Goal: Task Accomplishment & Management: Manage account settings

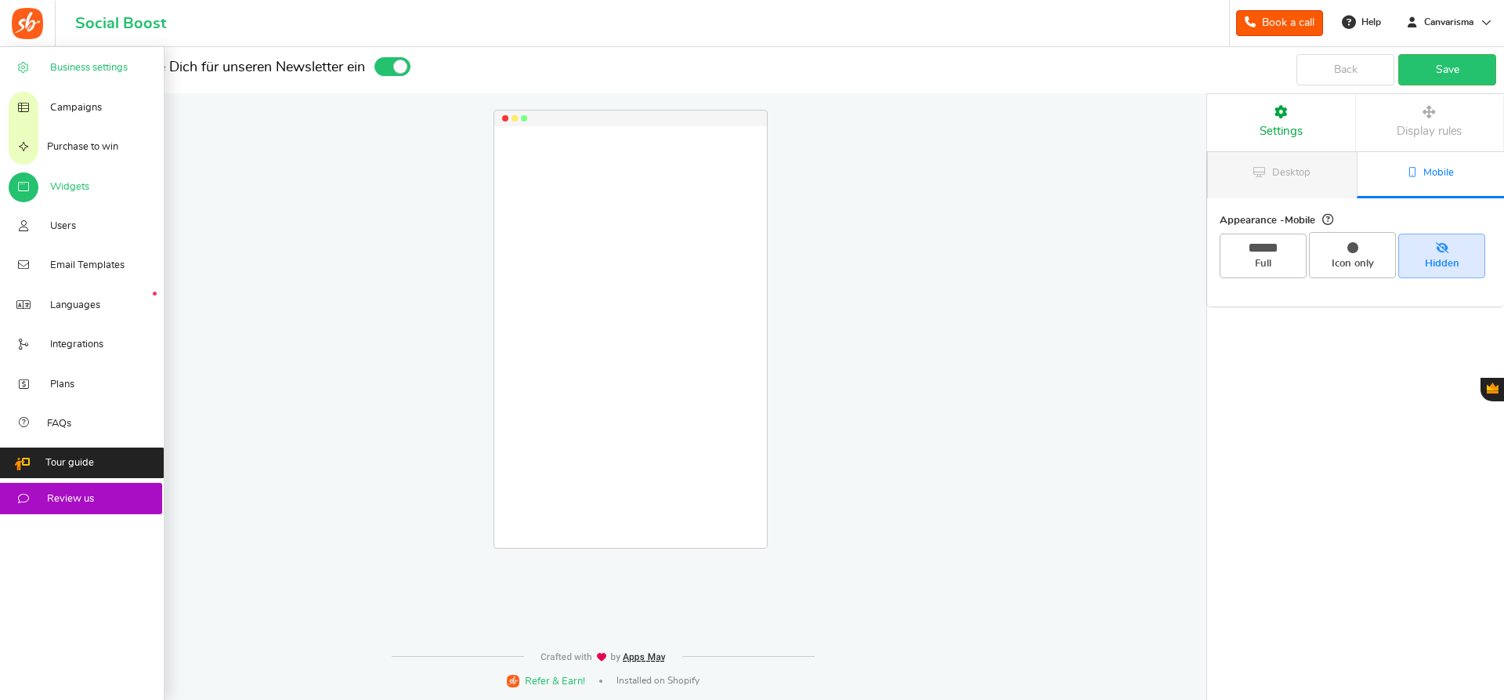
click at [89, 67] on span "Business settings" at bounding box center [89, 68] width 78 height 14
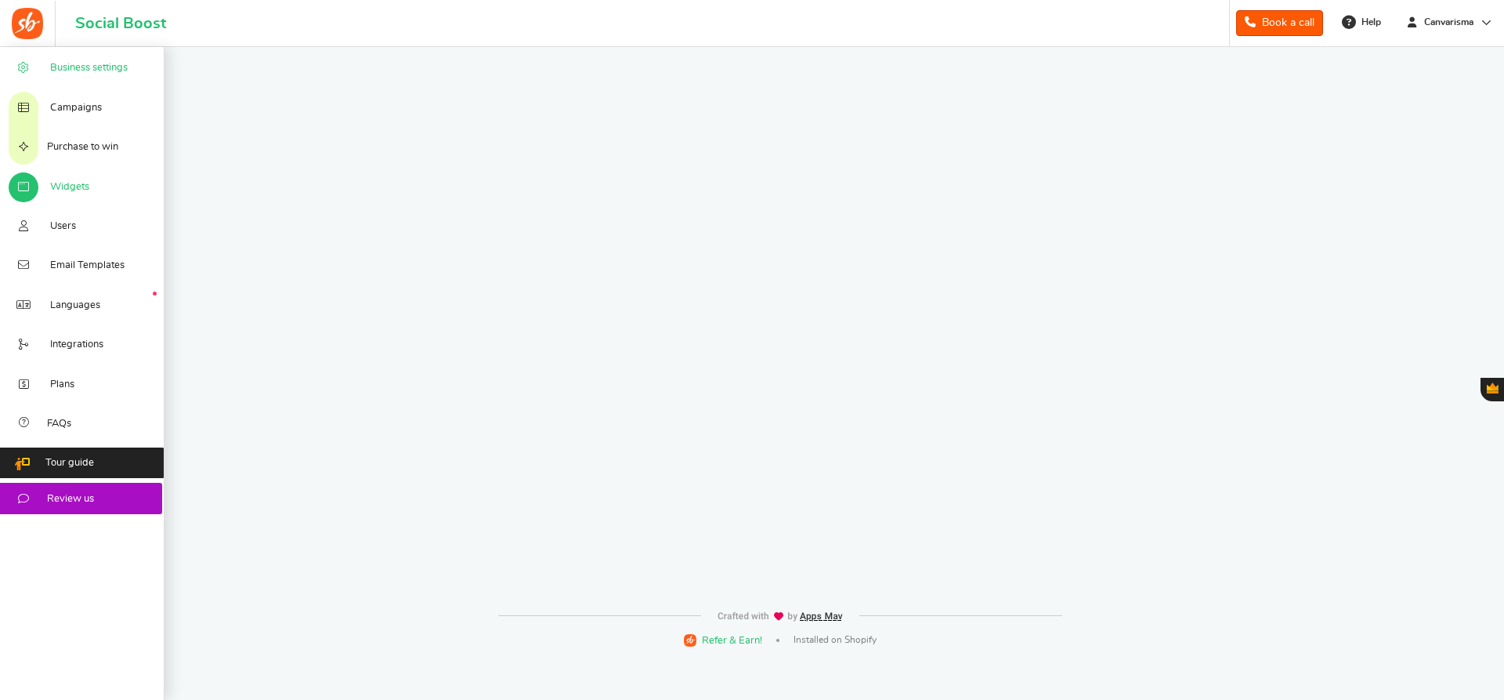
click at [83, 74] on span "Business settings" at bounding box center [89, 68] width 78 height 14
click at [78, 103] on span "Campaigns" at bounding box center [76, 108] width 52 height 14
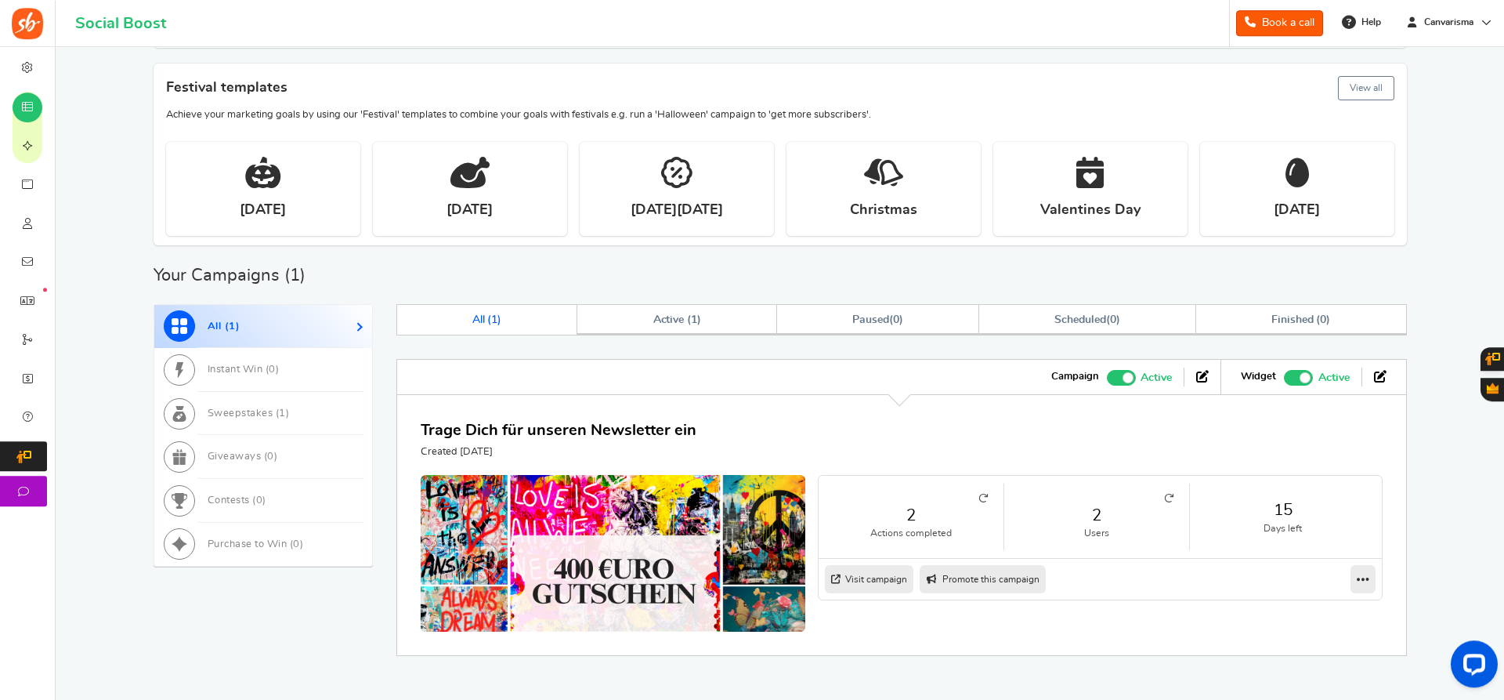
scroll to position [415, 0]
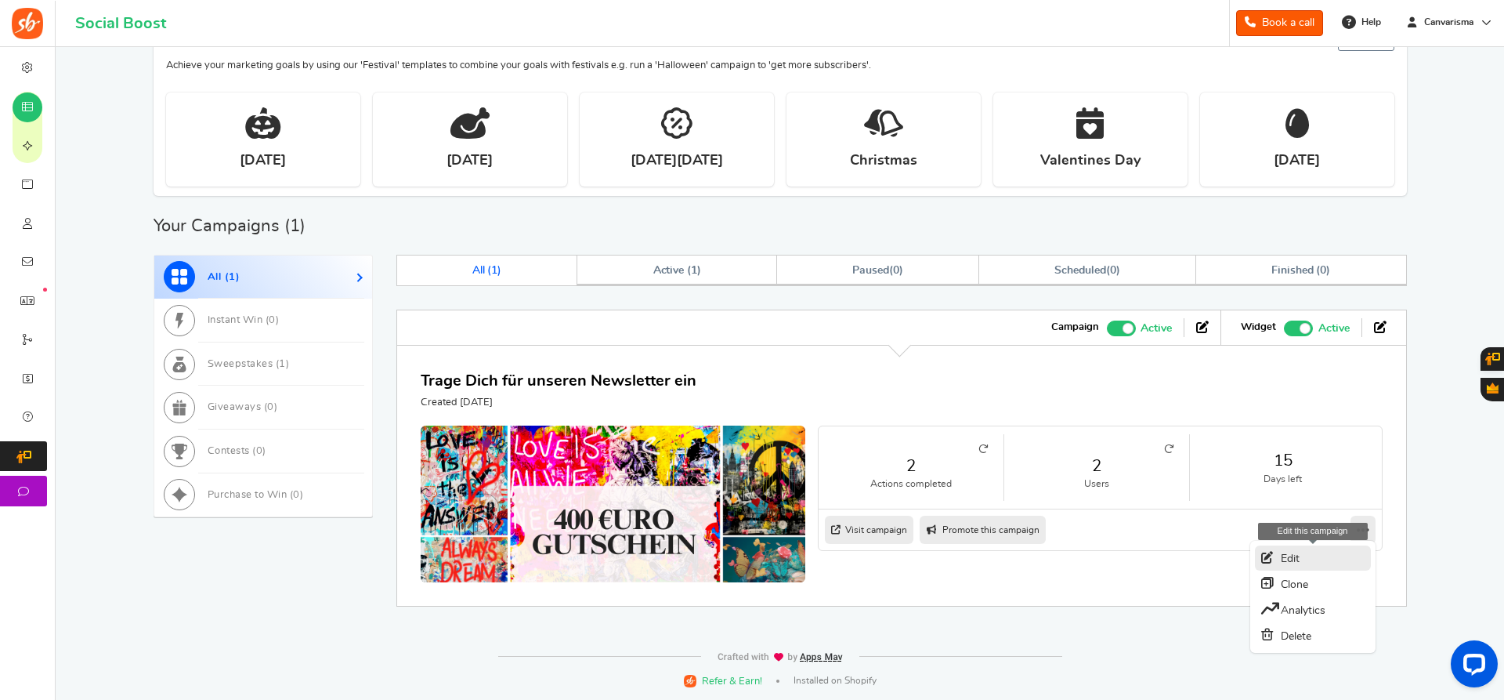
click at [1316, 557] on link "Edit" at bounding box center [1313, 557] width 116 height 25
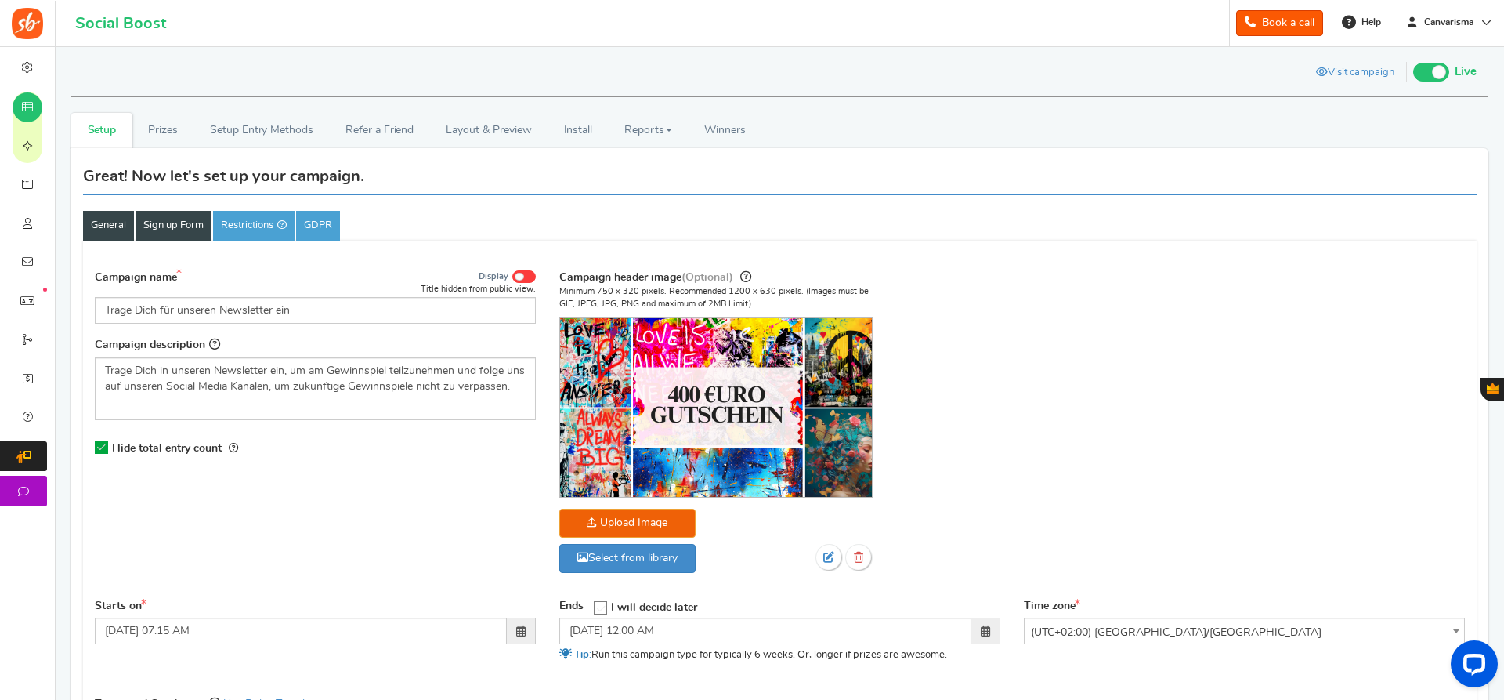
click at [176, 229] on link "Sign up Form" at bounding box center [174, 226] width 76 height 30
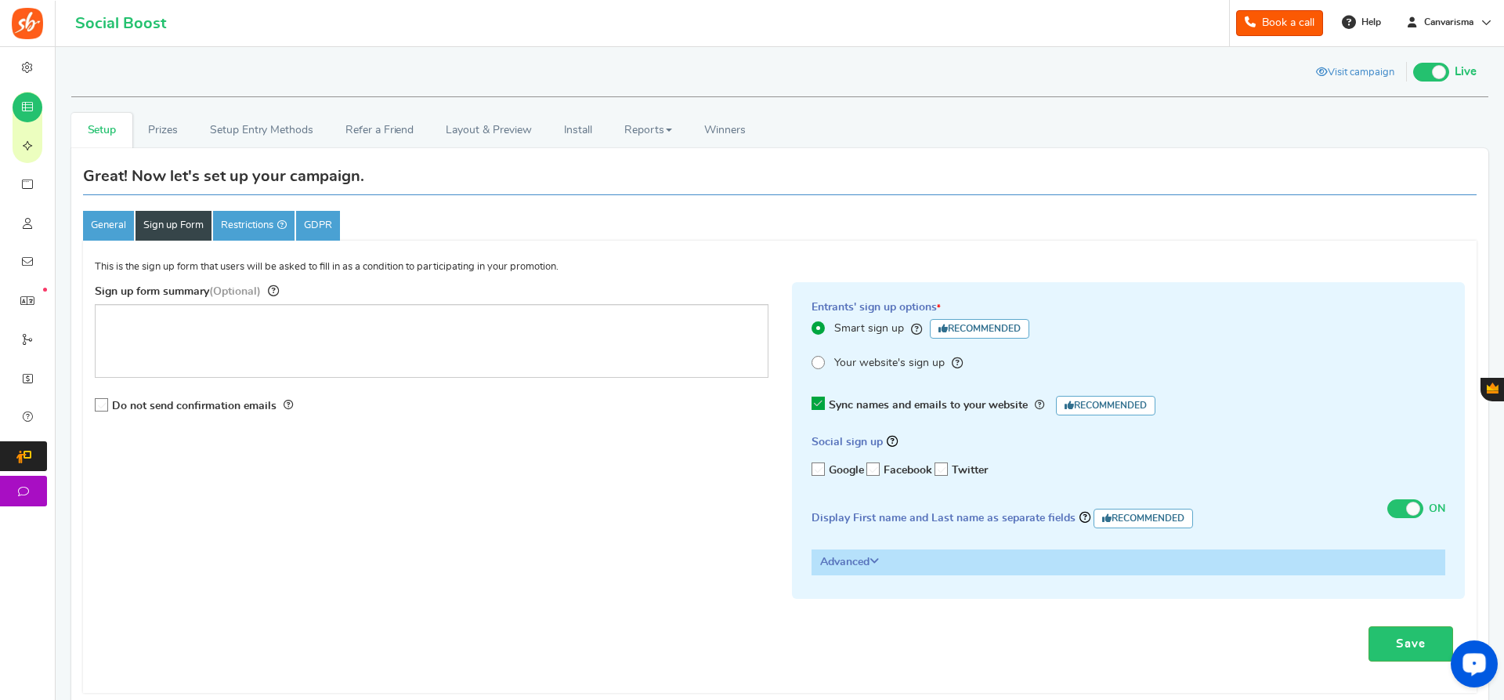
click at [1465, 655] on div "Open LiveChat chat widget" at bounding box center [1474, 663] width 27 height 27
